Goal: Task Accomplishment & Management: Manage account settings

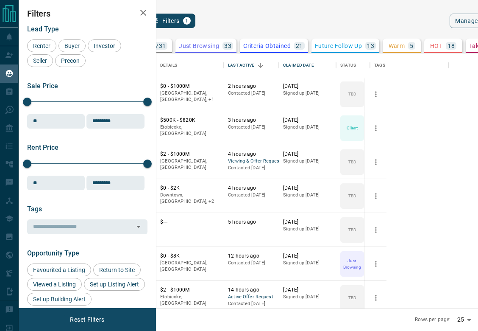
scroll to position [255, 311]
click at [254, 65] on div "Last Active" at bounding box center [241, 65] width 26 height 24
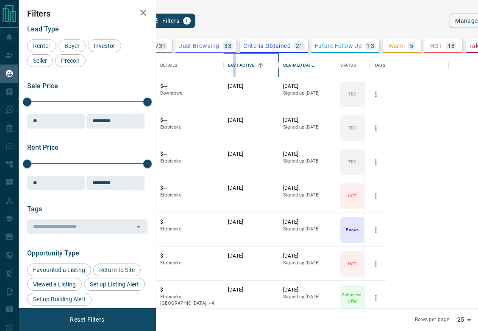
click at [254, 66] on div "Last Active" at bounding box center [241, 65] width 26 height 24
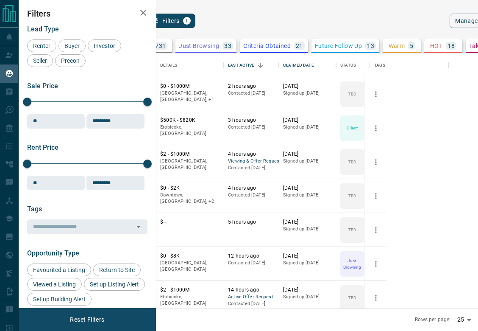
click at [145, 84] on button "[PERSON_NAME]" at bounding box center [123, 87] width 44 height 8
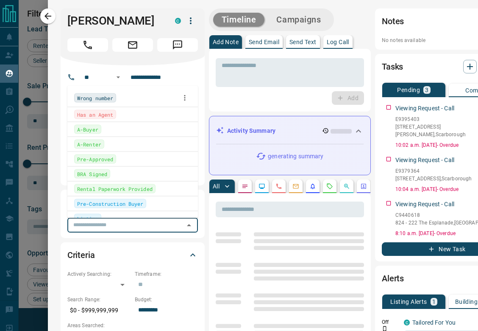
click at [177, 220] on input "text" at bounding box center [125, 224] width 111 height 9
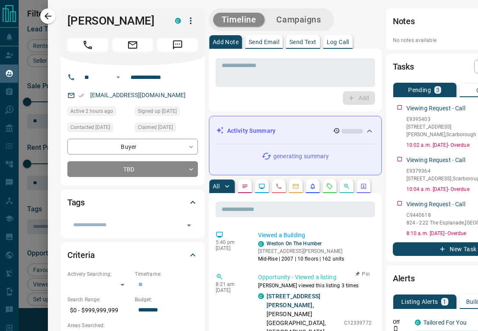
click at [224, 299] on div "8:21 am [DATE]" at bounding box center [231, 312] width 30 height 81
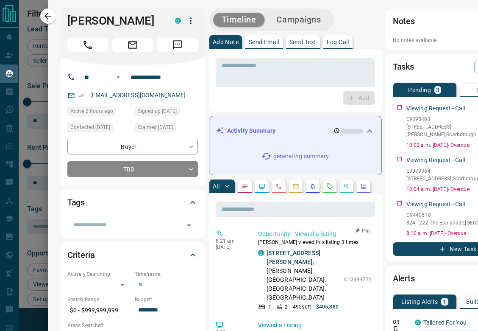
scroll to position [0, 0]
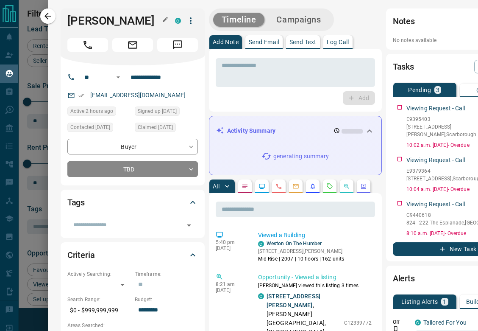
click at [49, 13] on icon "button" at bounding box center [48, 16] width 10 height 10
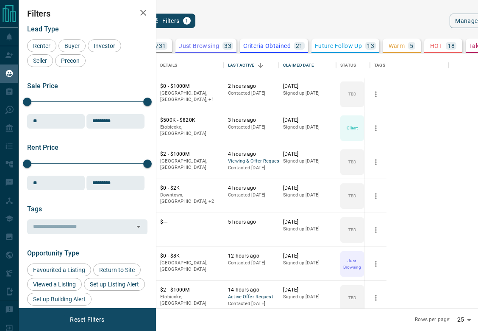
click at [141, 153] on button "Bell Ruamngern" at bounding box center [121, 154] width 40 height 8
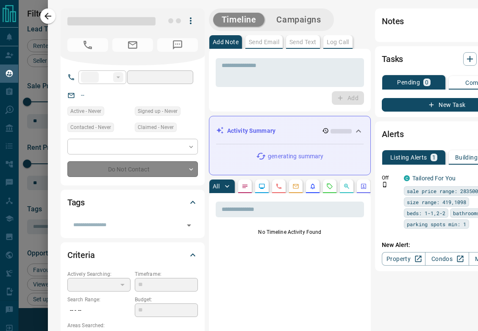
type input "**"
type input "**********"
type input "**"
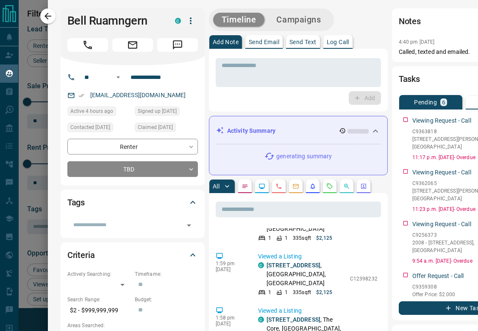
scroll to position [86, 0]
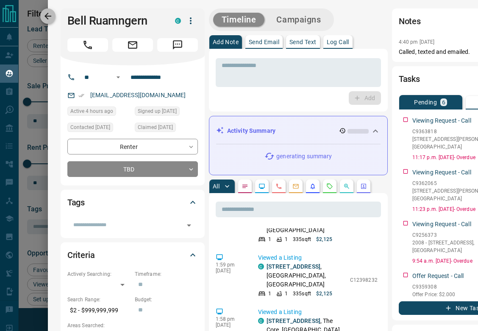
click at [52, 17] on icon "button" at bounding box center [48, 16] width 10 height 10
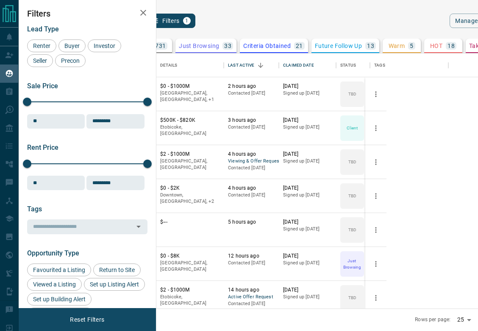
click at [156, 183] on div "Arch Vallada Renter C" at bounding box center [126, 196] width 59 height 34
click at [145, 220] on button "[PERSON_NAME]" at bounding box center [123, 222] width 44 height 8
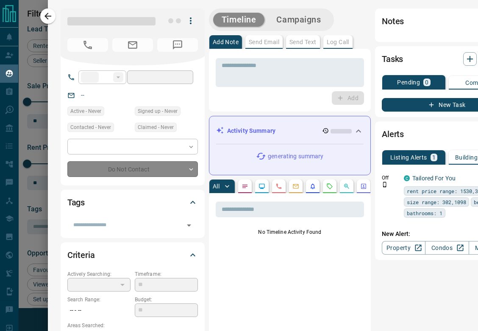
type input "**"
type input "**********"
type input "**"
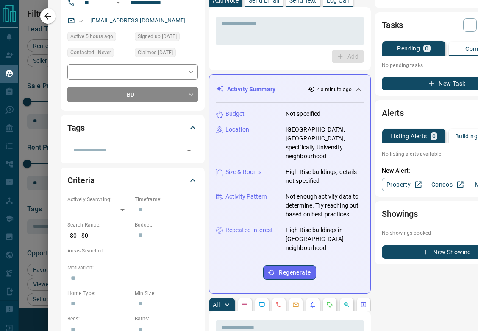
scroll to position [0, 0]
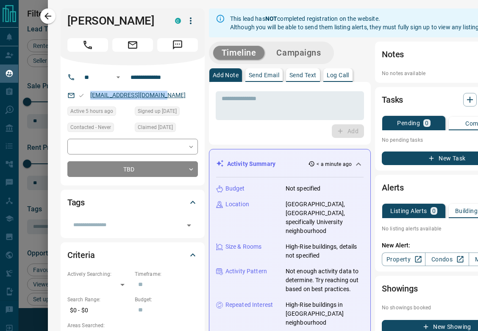
drag, startPoint x: 172, startPoint y: 96, endPoint x: 90, endPoint y: 95, distance: 81.8
click at [90, 95] on div "[EMAIL_ADDRESS][DOMAIN_NAME]" at bounding box center [132, 95] width 131 height 14
copy link "[EMAIL_ADDRESS][DOMAIN_NAME]"
click at [47, 17] on icon "button" at bounding box center [48, 16] width 10 height 10
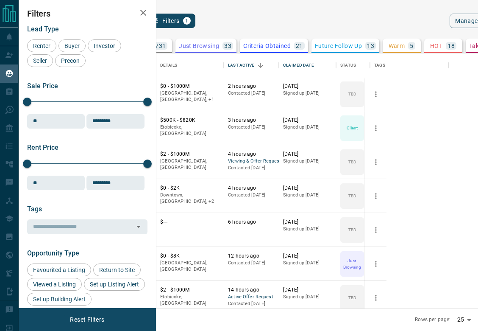
scroll to position [12, 0]
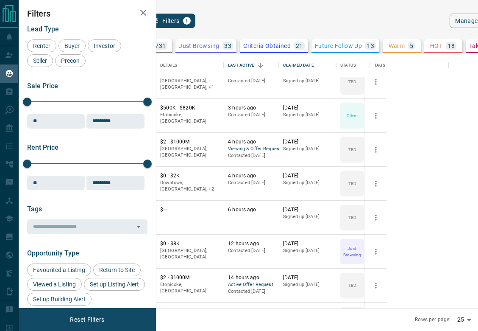
click at [134, 178] on button "Arch Vallada" at bounding box center [117, 176] width 33 height 8
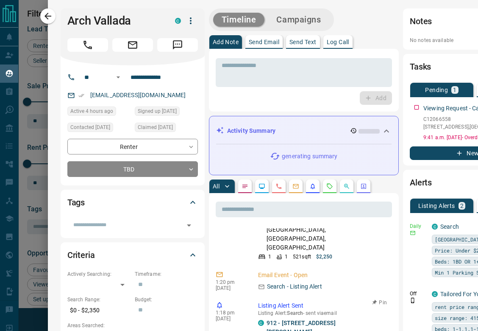
scroll to position [0, 0]
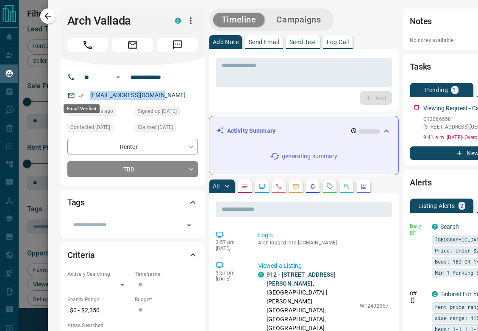
drag, startPoint x: 173, startPoint y: 95, endPoint x: 80, endPoint y: 95, distance: 92.8
click at [80, 95] on div "[EMAIL_ADDRESS][DOMAIN_NAME]" at bounding box center [132, 95] width 131 height 14
copy link "[EMAIL_ADDRESS][DOMAIN_NAME]"
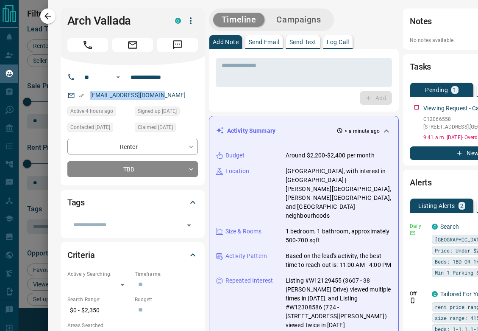
click at [48, 13] on icon "button" at bounding box center [48, 16] width 10 height 10
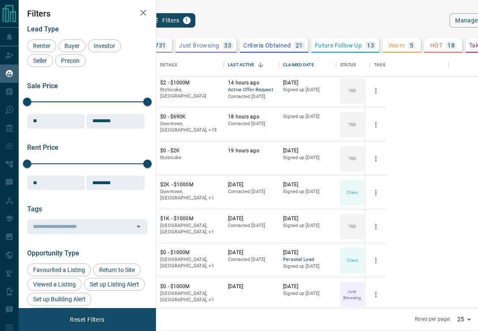
scroll to position [214, 0]
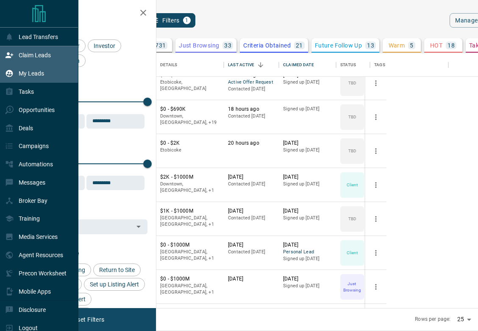
click at [35, 56] on p "Claim Leads" at bounding box center [35, 55] width 32 height 7
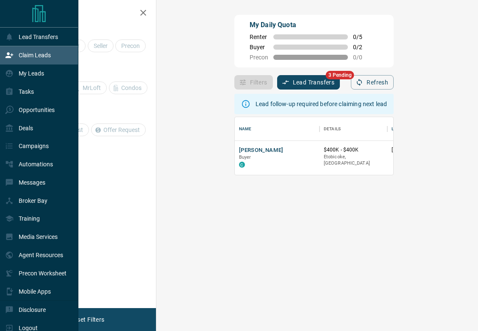
scroll to position [58, 297]
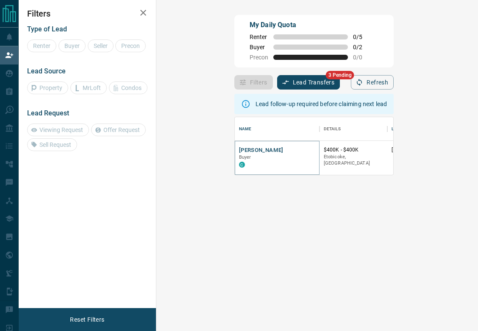
click at [239, 150] on button "[PERSON_NAME]" at bounding box center [261, 150] width 44 height 8
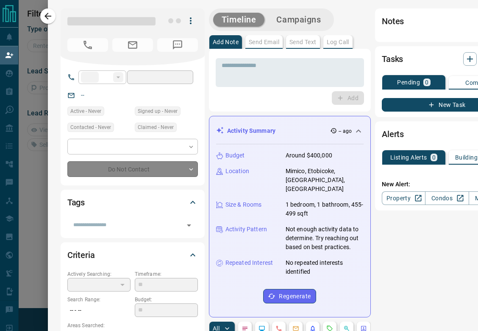
type input "**"
type input "**********"
type input "**"
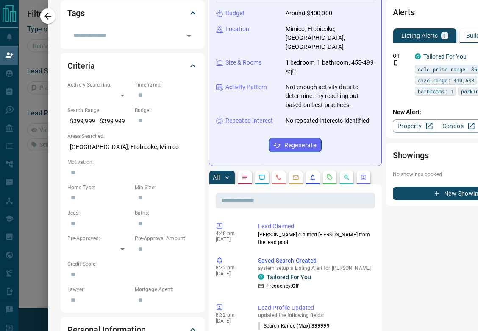
scroll to position [191, 0]
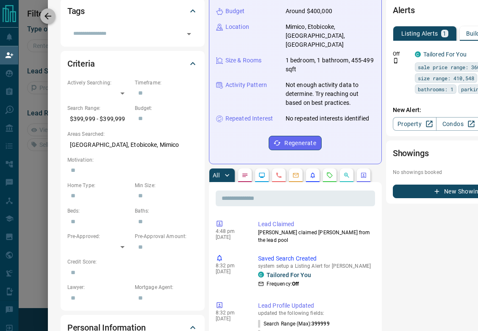
click at [47, 19] on icon "button" at bounding box center [48, 16] width 10 height 10
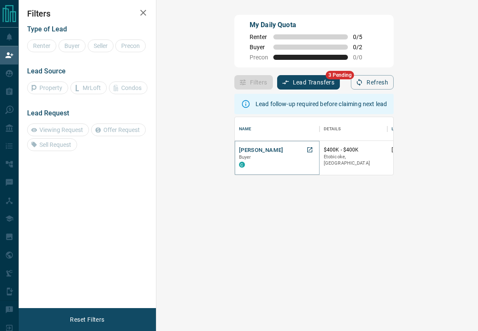
click at [239, 148] on button "[PERSON_NAME]" at bounding box center [261, 150] width 44 height 8
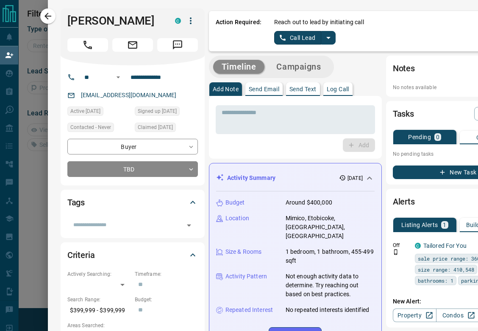
click at [330, 39] on icon "split button" at bounding box center [328, 38] width 10 height 10
click at [307, 65] on li "Log Manual Call" at bounding box center [304, 67] width 52 height 13
click at [297, 43] on button "Log Manual Call" at bounding box center [302, 38] width 56 height 14
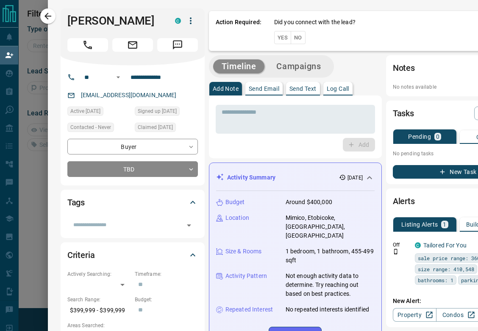
click at [296, 37] on button "No" at bounding box center [298, 37] width 15 height 13
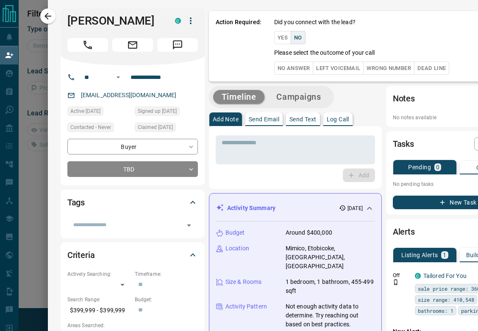
click at [281, 37] on button "Yes" at bounding box center [282, 37] width 17 height 13
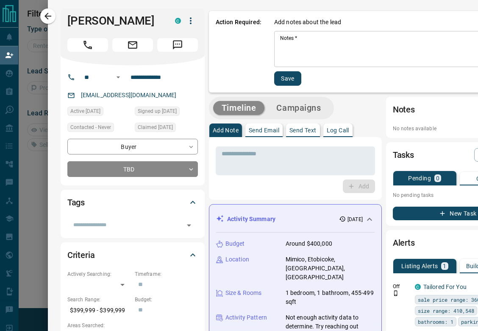
click at [311, 43] on textarea "Notes   *" at bounding box center [398, 49] width 237 height 29
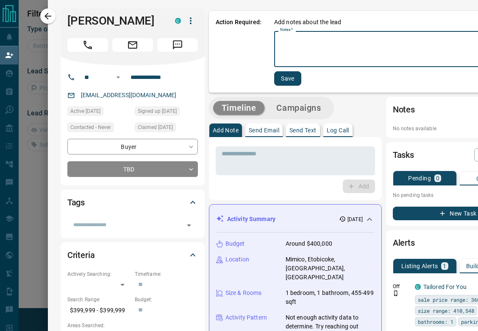
click at [334, 39] on textarea "Notes   *" at bounding box center [398, 49] width 237 height 29
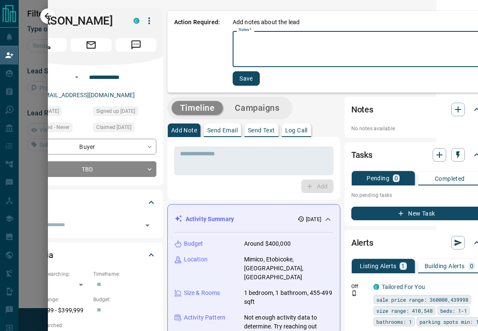
click at [267, 83] on div "Add notes about the lead Notes   * * Notes   * Save" at bounding box center [357, 52] width 249 height 68
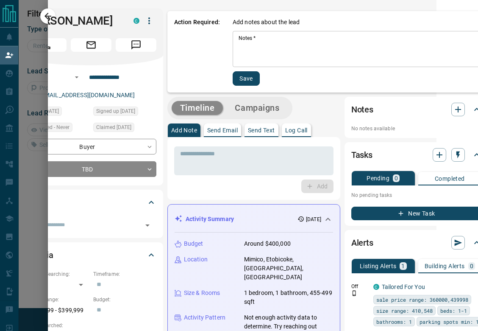
click at [249, 79] on button "Save" at bounding box center [246, 78] width 27 height 14
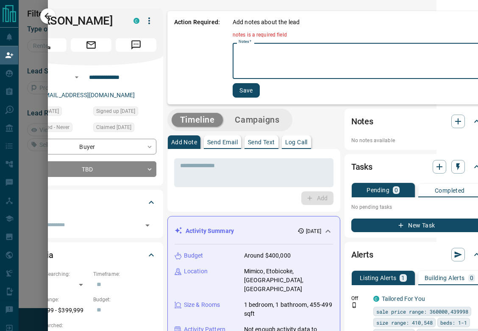
click at [242, 67] on textarea "Notes   *" at bounding box center [357, 61] width 237 height 29
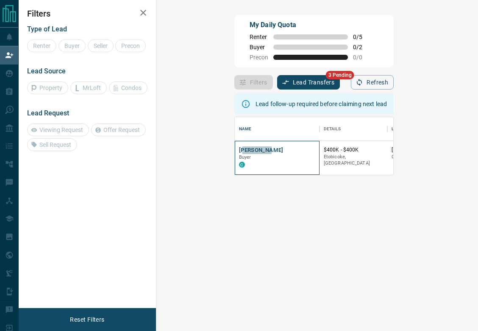
click at [235, 143] on div "[PERSON_NAME] C" at bounding box center [277, 158] width 85 height 34
click at [239, 148] on button "[PERSON_NAME]" at bounding box center [261, 150] width 44 height 8
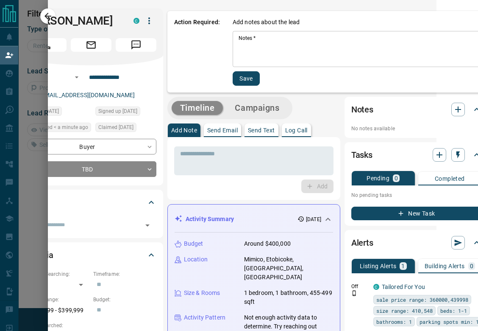
click at [406, 37] on textarea "Notes   *" at bounding box center [357, 49] width 237 height 29
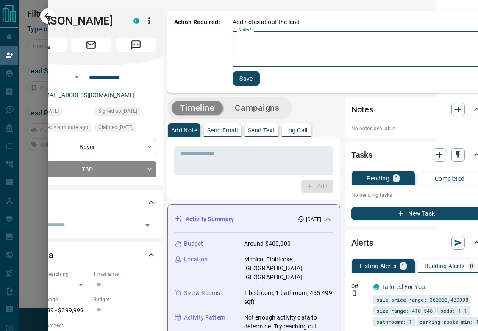
click at [453, 6] on div "**********" at bounding box center [263, 165] width 430 height 331
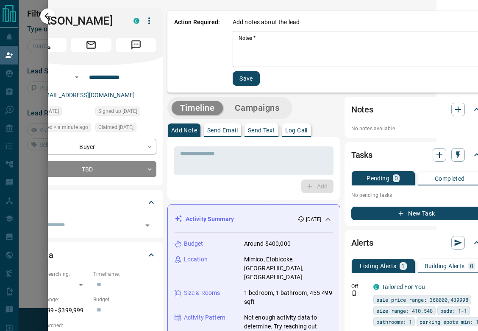
click at [453, 6] on div "**********" at bounding box center [263, 165] width 430 height 331
click at [253, 104] on button "Campaigns" at bounding box center [256, 108] width 61 height 14
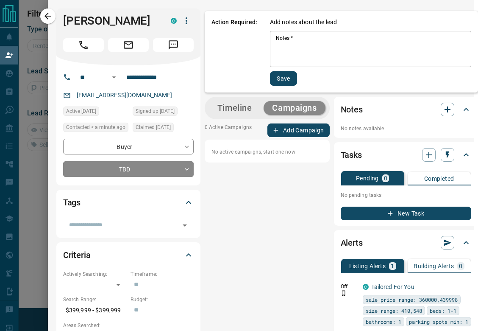
click at [245, 97] on div "Timeline Campaigns" at bounding box center [267, 108] width 125 height 22
click at [282, 79] on button "Save" at bounding box center [283, 78] width 27 height 14
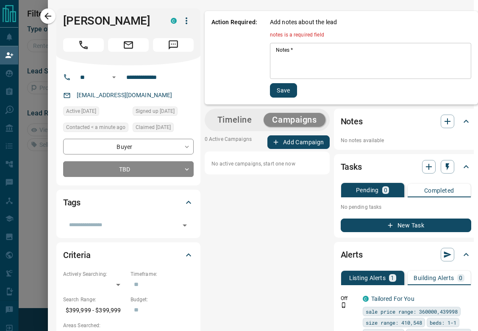
click at [240, 120] on button "Timeline" at bounding box center [235, 120] width 52 height 14
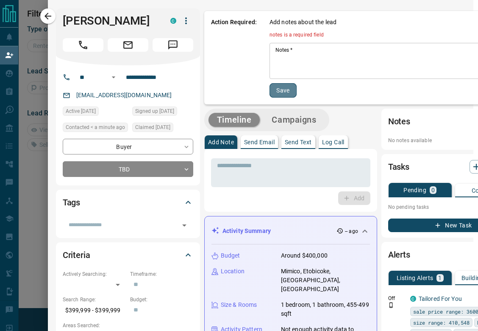
click at [273, 83] on button "Save" at bounding box center [283, 90] width 27 height 14
click at [284, 87] on button "Save" at bounding box center [283, 90] width 27 height 14
click at [285, 53] on textarea "Notes   *" at bounding box center [393, 61] width 237 height 29
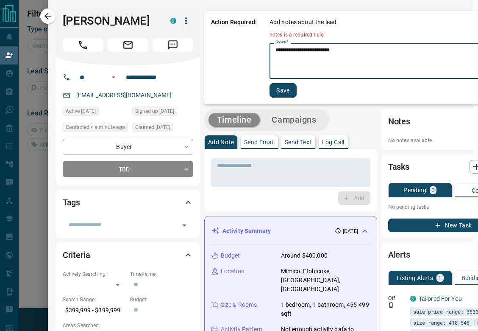
type textarea "**********"
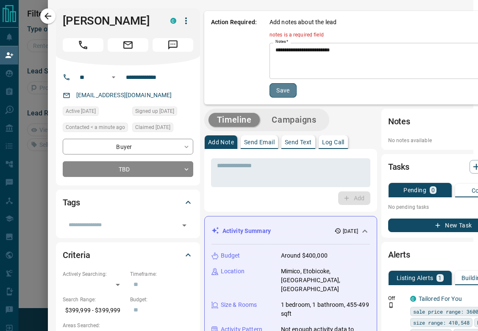
click at [292, 85] on button "Save" at bounding box center [283, 90] width 27 height 14
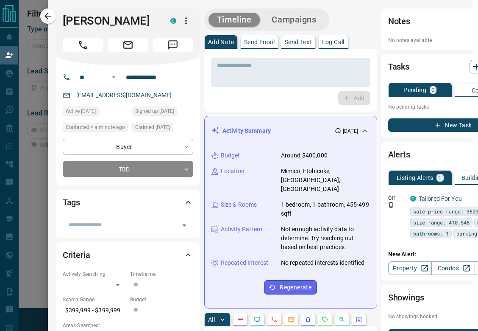
drag, startPoint x: 48, startPoint y: 21, endPoint x: 169, endPoint y: 98, distance: 143.5
click at [47, 20] on icon "button" at bounding box center [48, 16] width 10 height 10
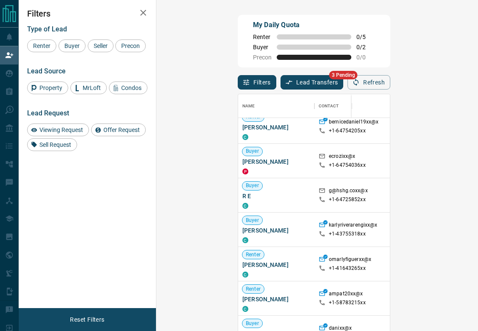
scroll to position [78, 0]
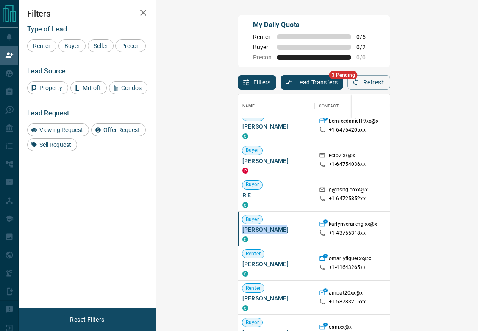
drag, startPoint x: 211, startPoint y: 228, endPoint x: 170, endPoint y: 228, distance: 40.7
click at [242, 228] on span "[PERSON_NAME]" at bounding box center [276, 229] width 68 height 8
copy span "[PERSON_NAME]"
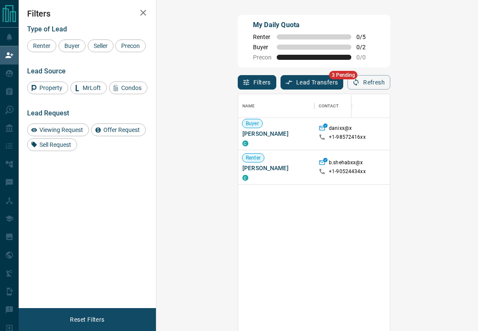
scroll to position [0, 0]
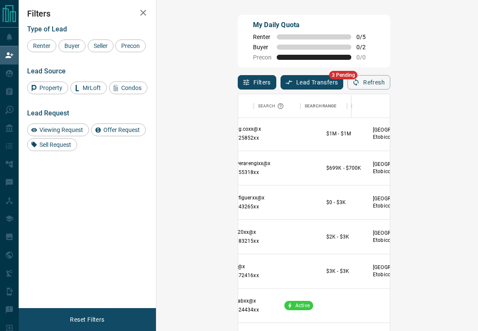
scroll to position [139, 174]
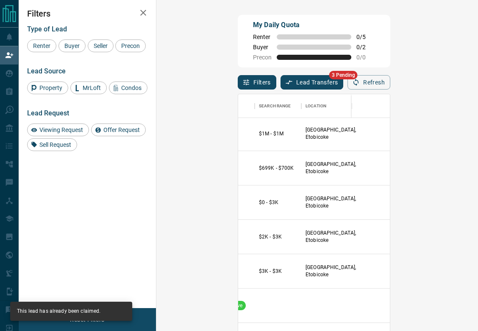
scroll to position [0, 0]
click at [142, 14] on icon "button" at bounding box center [143, 13] width 6 height 6
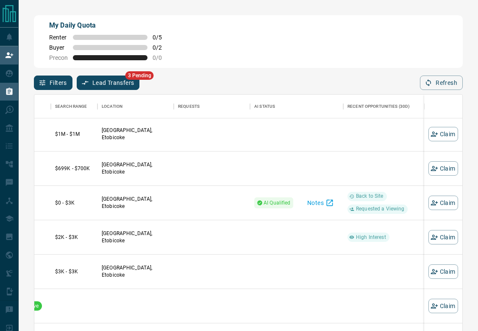
scroll to position [251, 428]
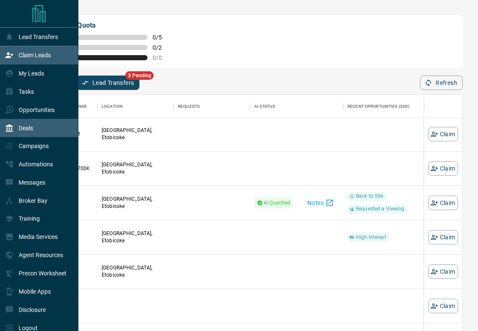
click at [24, 125] on div "Deals" at bounding box center [19, 128] width 28 height 14
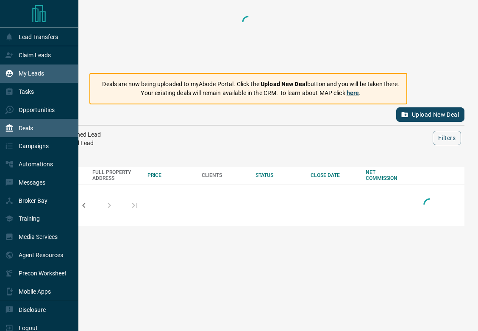
click at [33, 77] on p "My Leads" at bounding box center [31, 73] width 25 height 7
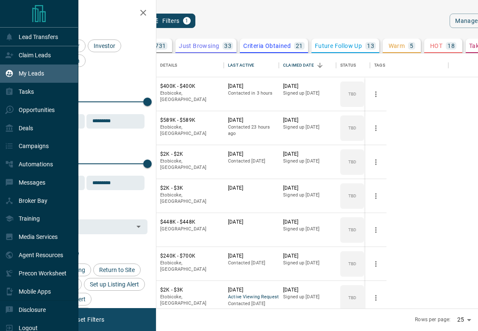
scroll to position [255, 311]
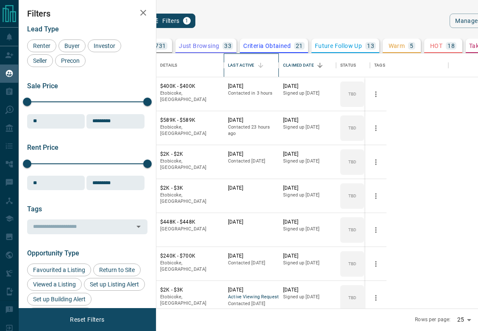
click at [254, 62] on div "Last Active" at bounding box center [241, 65] width 26 height 24
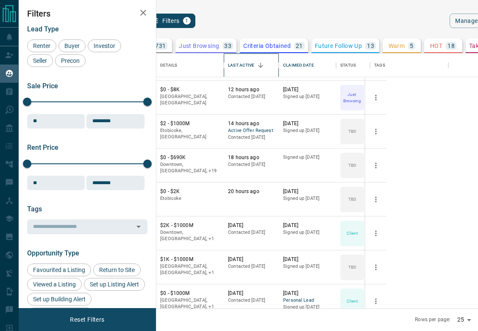
scroll to position [167, 0]
click at [109, 190] on button "R S" at bounding box center [105, 191] width 8 height 8
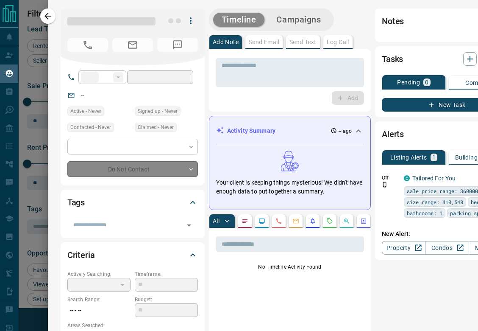
type input "**"
type input "**********"
type input "**"
type input "*******"
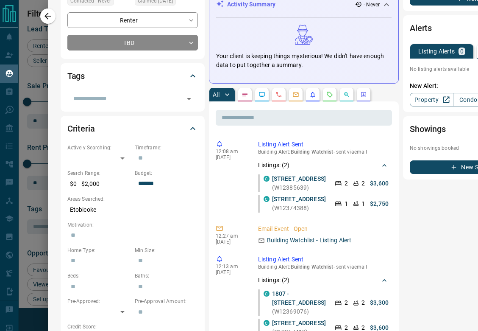
scroll to position [146, 0]
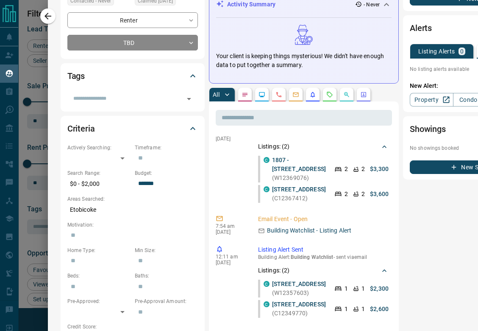
click at [232, 204] on div "12:13 am [DATE]" at bounding box center [231, 162] width 30 height 83
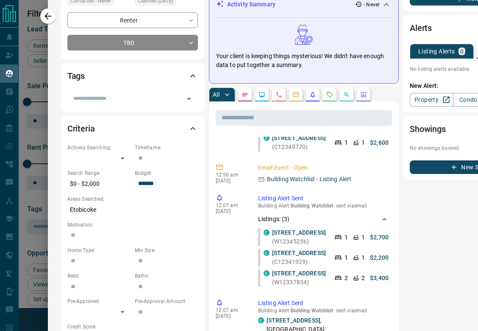
scroll to position [446, 0]
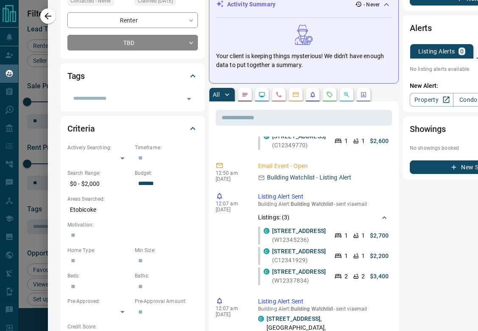
click at [231, 151] on div "12:11 am [DATE]" at bounding box center [231, 114] width 30 height 74
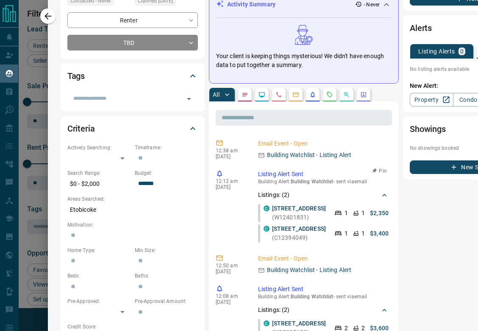
scroll to position [0, 0]
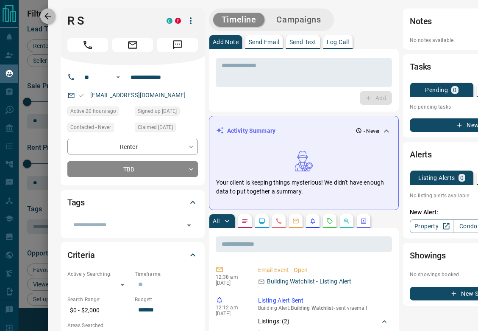
click at [50, 16] on icon "button" at bounding box center [47, 16] width 7 height 7
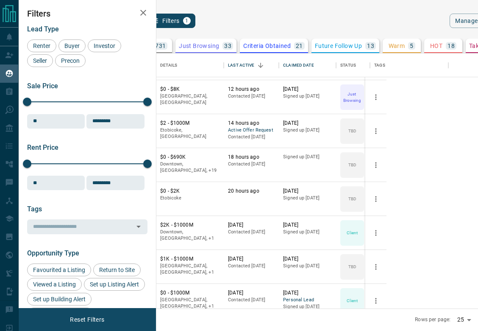
click at [109, 192] on button "R S" at bounding box center [105, 191] width 8 height 8
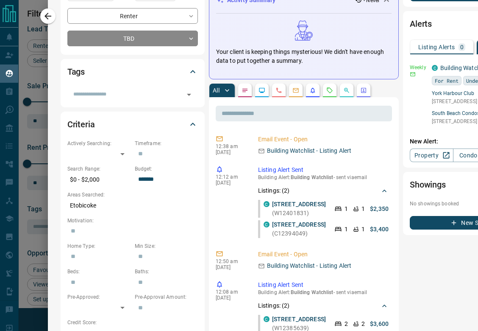
scroll to position [135, 0]
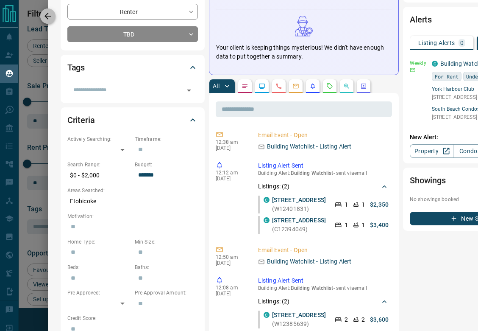
click at [50, 19] on icon "button" at bounding box center [48, 16] width 10 height 10
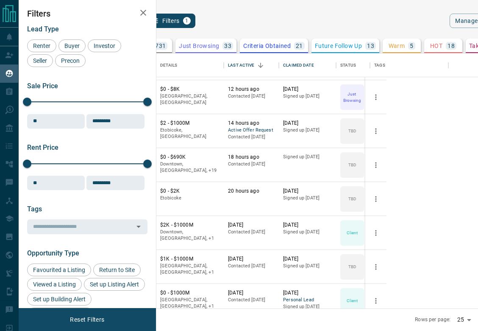
click at [109, 192] on button "R S" at bounding box center [105, 191] width 8 height 8
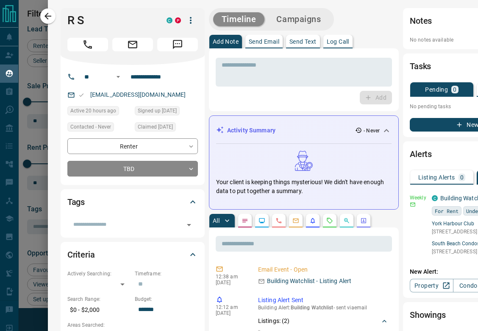
scroll to position [0, 0]
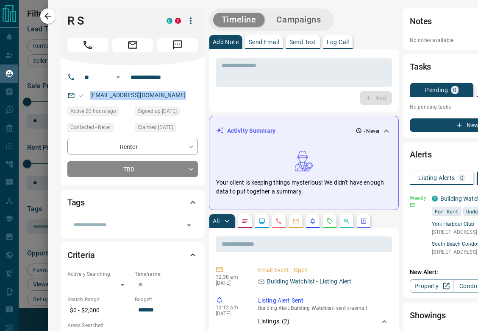
drag, startPoint x: 183, startPoint y: 95, endPoint x: 90, endPoint y: 92, distance: 93.7
click at [90, 92] on div "[EMAIL_ADDRESS][DOMAIN_NAME]" at bounding box center [132, 95] width 131 height 14
copy link "[EMAIL_ADDRESS][DOMAIN_NAME]"
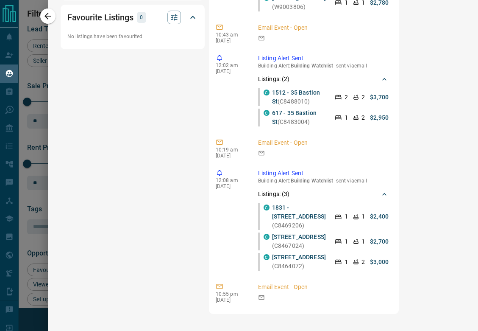
scroll to position [7101, 0]
click at [47, 15] on icon "button" at bounding box center [48, 16] width 10 height 10
click at [47, 15] on div at bounding box center [239, 165] width 478 height 331
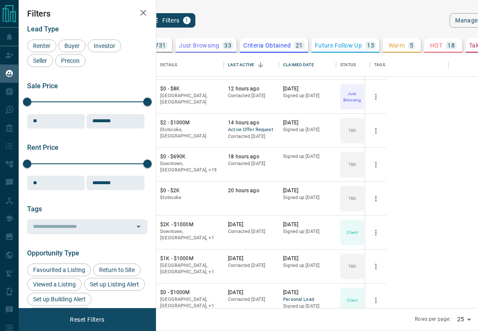
scroll to position [0, 0]
click at [152, 129] on p "Buyer" at bounding box center [126, 130] width 51 height 7
click at [145, 120] on button "[PERSON_NAME]" at bounding box center [123, 124] width 44 height 8
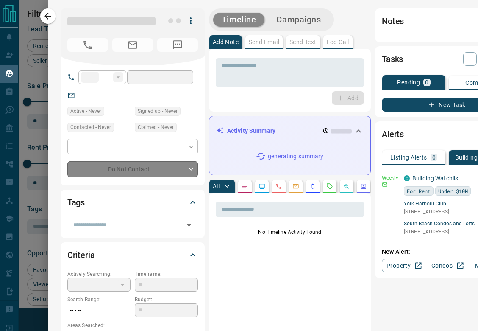
type input "**"
type input "**********"
type input "**"
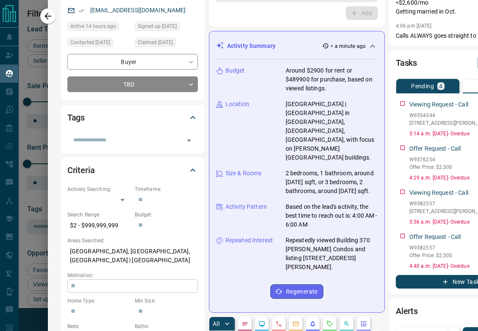
scroll to position [72, 0]
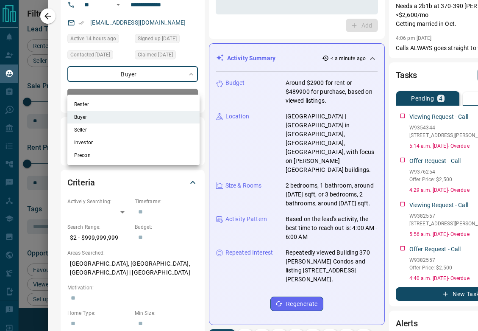
click at [157, 79] on body "Lead Transfers Claim Leads My Leads Tasks Opportunities Deals Campaigns Automat…" at bounding box center [239, 165] width 478 height 330
click at [97, 102] on li "Renter" at bounding box center [133, 104] width 132 height 13
click at [165, 86] on div at bounding box center [239, 165] width 478 height 331
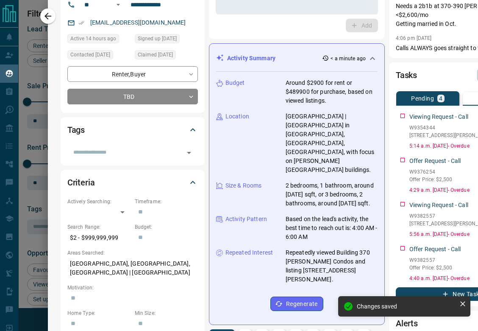
scroll to position [85, 0]
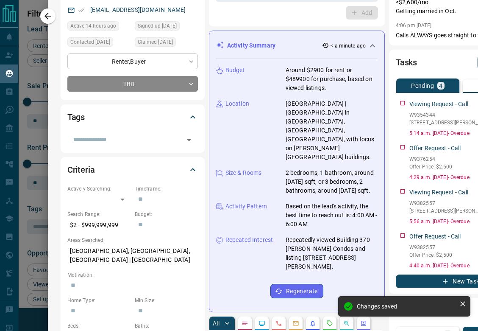
click at [159, 75] on body "Lead Transfers Claim Leads My Leads Tasks Opportunities Deals Campaigns Automat…" at bounding box center [239, 165] width 478 height 330
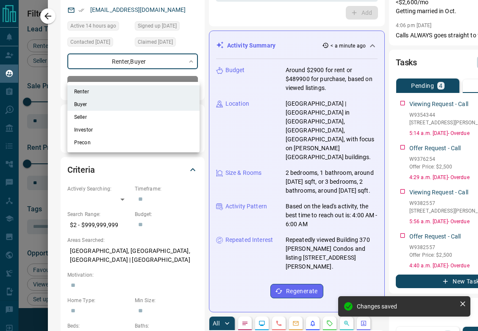
click at [133, 106] on li "Buyer" at bounding box center [133, 104] width 132 height 13
type input "**********"
click at [153, 168] on div at bounding box center [239, 165] width 478 height 331
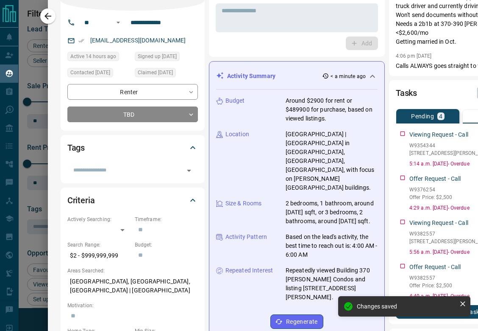
scroll to position [0, 0]
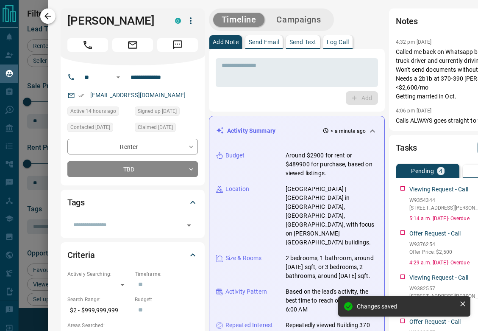
click at [52, 18] on icon "button" at bounding box center [48, 16] width 10 height 10
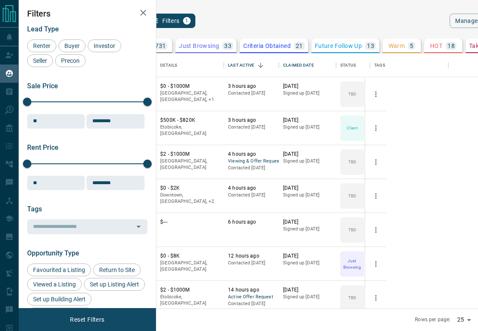
click at [145, 120] on button "[PERSON_NAME]" at bounding box center [123, 121] width 44 height 8
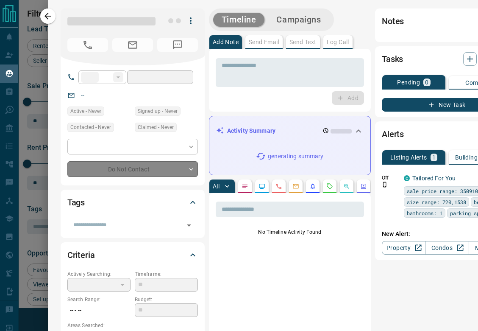
type input "**"
type input "**********"
type input "**"
type input "*"
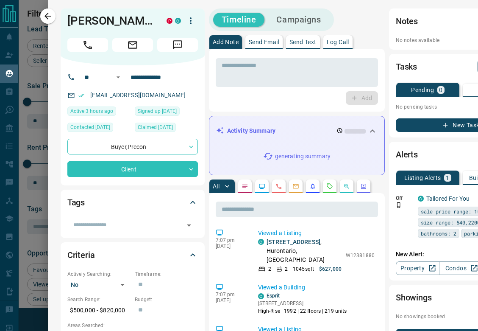
scroll to position [176, 0]
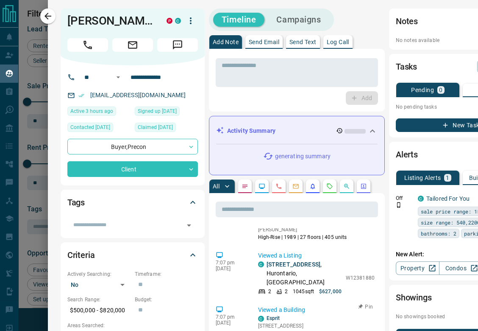
click at [257, 303] on div "7:07 pm [DATE] Viewed a Building [GEOGRAPHIC_DATA] [STREET_ADDRESS][GEOGRAPHIC_…" at bounding box center [297, 321] width 162 height 37
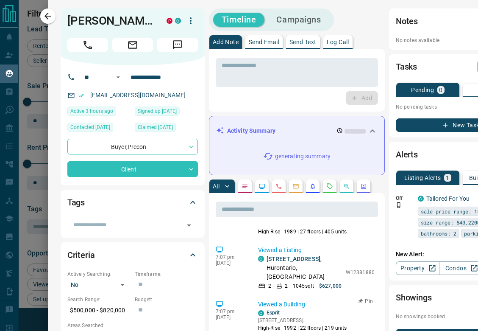
scroll to position [155, 0]
click at [352, 269] on p "W12381880" at bounding box center [360, 273] width 29 height 8
copy p "W12381880"
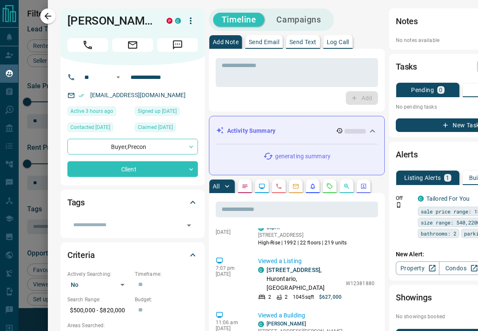
scroll to position [241, 0]
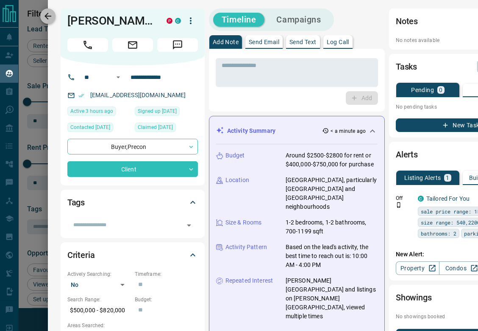
click at [47, 11] on icon "button" at bounding box center [48, 16] width 10 height 10
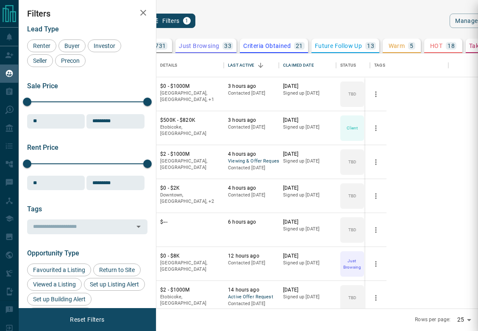
click at [215, 118] on div "**********" at bounding box center [239, 165] width 478 height 331
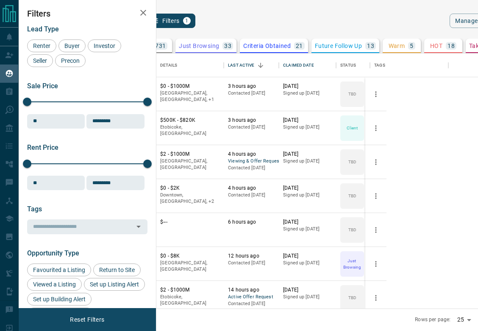
click at [145, 118] on button "[PERSON_NAME]" at bounding box center [123, 121] width 44 height 8
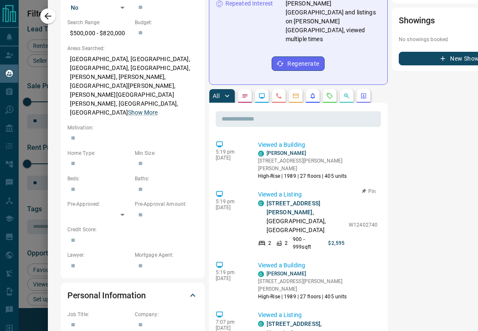
scroll to position [0, 0]
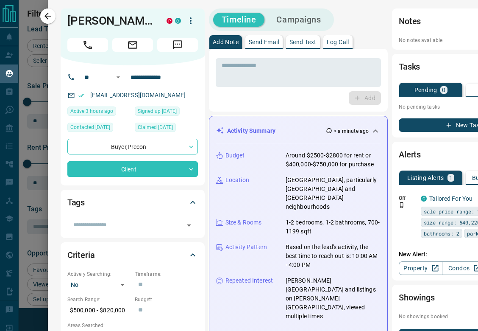
drag, startPoint x: 48, startPoint y: 17, endPoint x: 221, endPoint y: 201, distance: 253.0
click at [48, 17] on icon "button" at bounding box center [48, 16] width 10 height 10
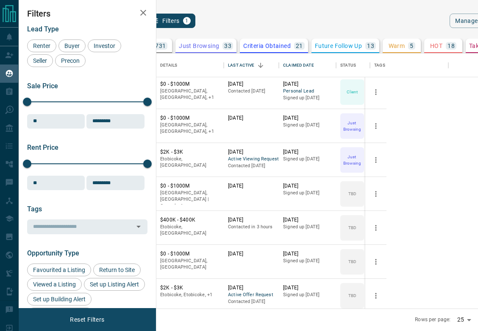
scroll to position [376, 0]
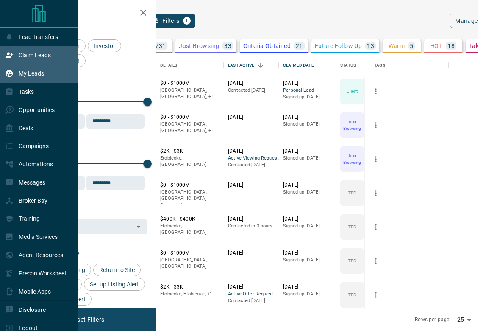
click at [39, 55] on p "Claim Leads" at bounding box center [35, 55] width 32 height 7
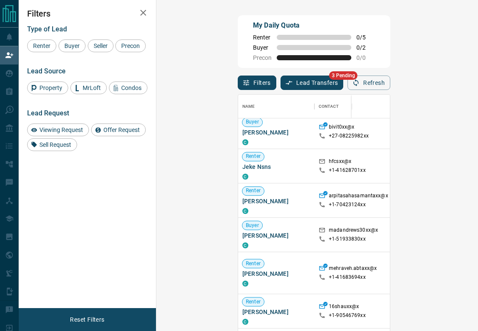
scroll to position [581, 0]
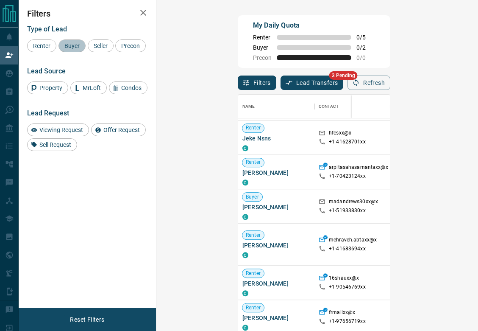
click at [69, 48] on span "Buyer" at bounding box center [71, 45] width 21 height 7
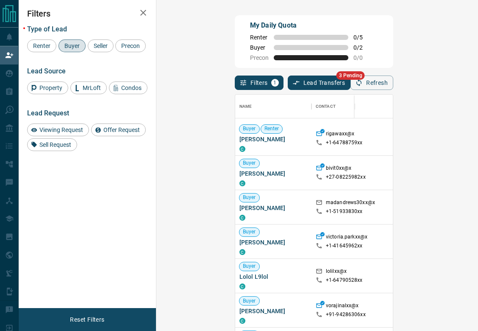
scroll to position [272, 0]
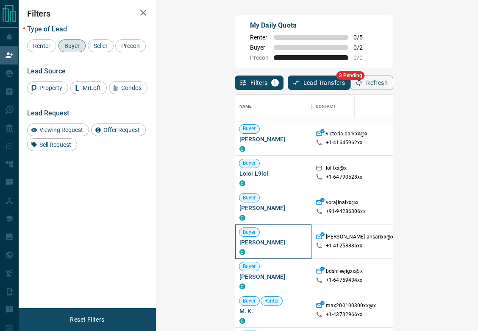
drag, startPoint x: 224, startPoint y: 242, endPoint x: 172, endPoint y: 241, distance: 52.6
click at [239, 241] on span "[PERSON_NAME]" at bounding box center [273, 242] width 68 height 8
copy span "[PERSON_NAME]"
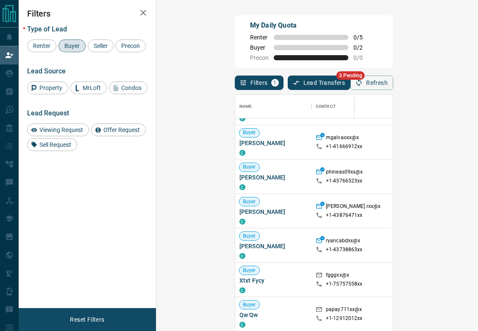
scroll to position [475, 0]
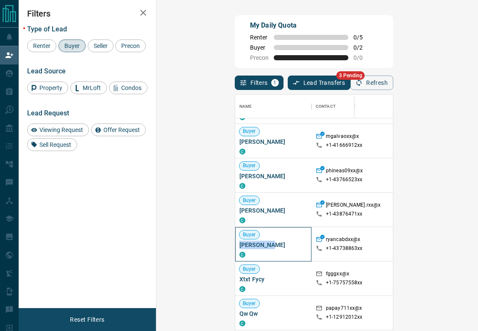
drag, startPoint x: 211, startPoint y: 247, endPoint x: 170, endPoint y: 245, distance: 40.3
click at [239, 245] on span "[PERSON_NAME]" at bounding box center [273, 244] width 68 height 8
copy span "[PERSON_NAME]"
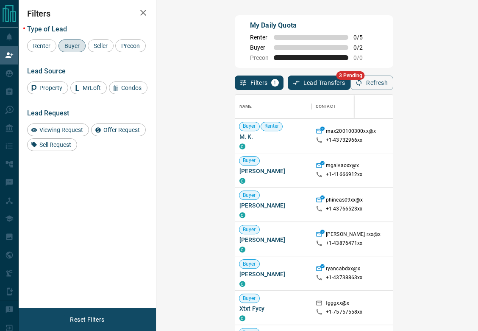
scroll to position [478, 0]
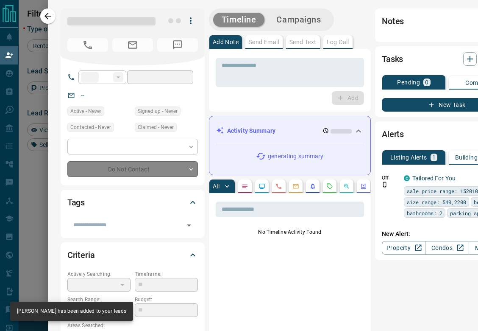
type input "**"
type input "**********"
type input "**"
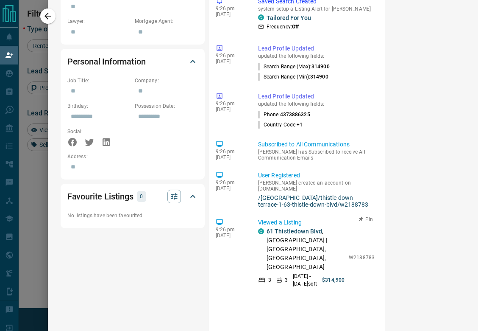
scroll to position [533, 0]
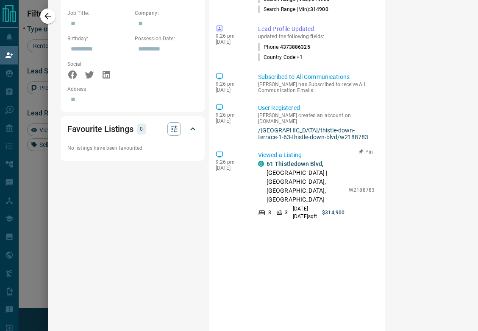
click at [350, 186] on p "W2188783" at bounding box center [362, 190] width 26 height 8
copy p "W2188783"
